Goal: Find specific page/section: Find specific page/section

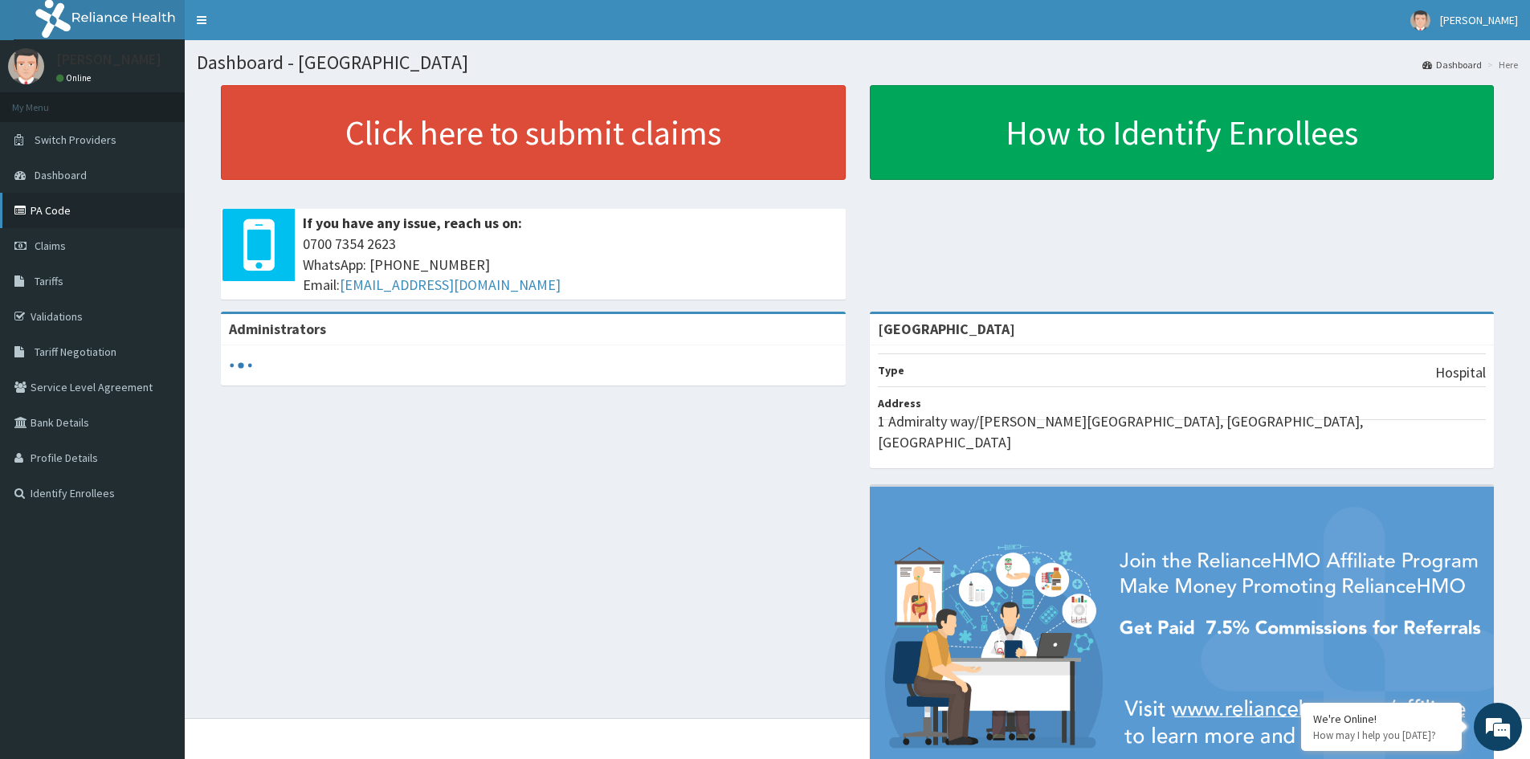
click at [59, 210] on link "PA Code" at bounding box center [92, 210] width 185 height 35
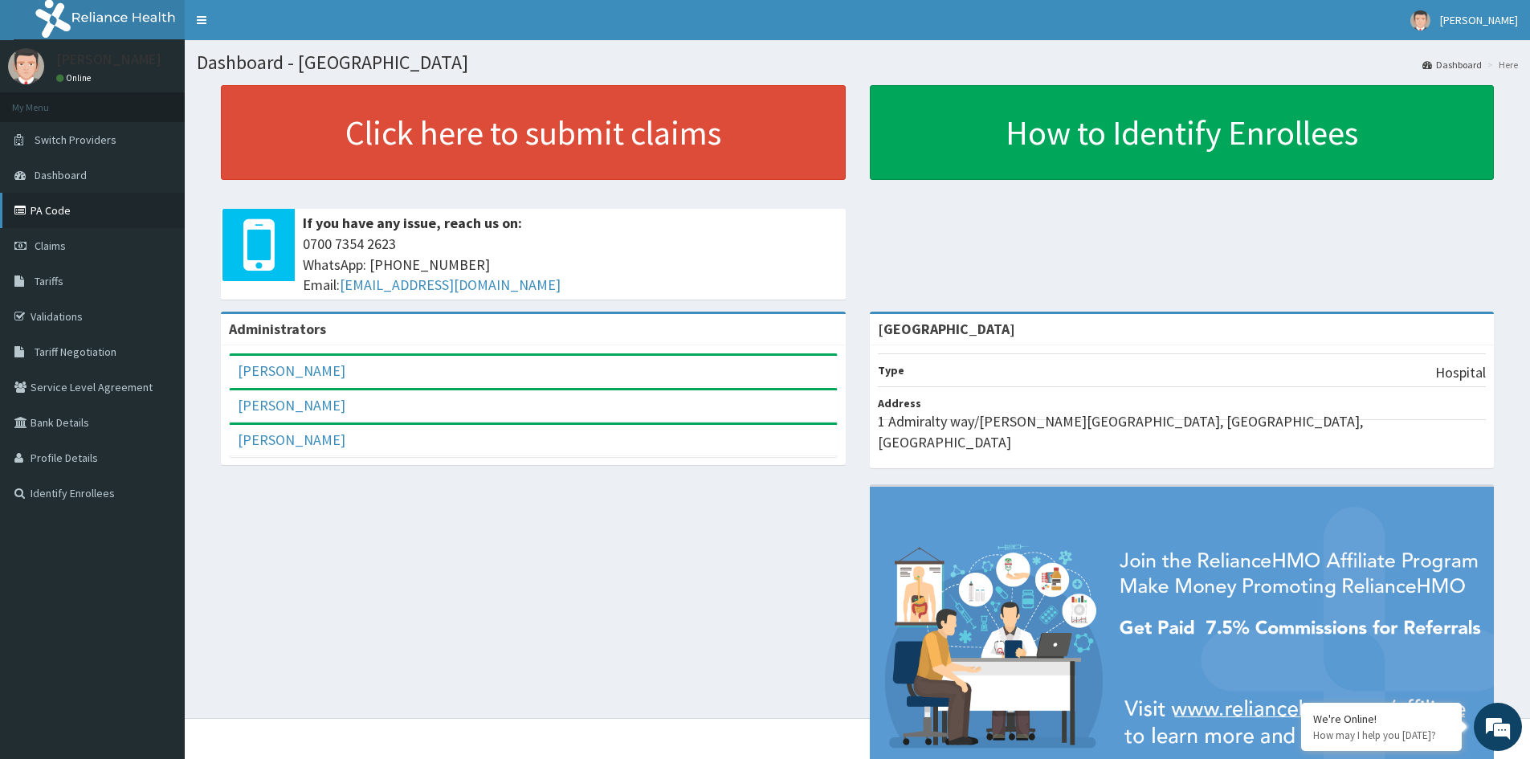
click at [28, 202] on link "PA Code" at bounding box center [92, 210] width 185 height 35
click at [47, 212] on link "PA Code" at bounding box center [92, 210] width 185 height 35
click at [75, 209] on link "PA Code" at bounding box center [92, 210] width 185 height 35
